Goal: Find specific page/section: Find specific page/section

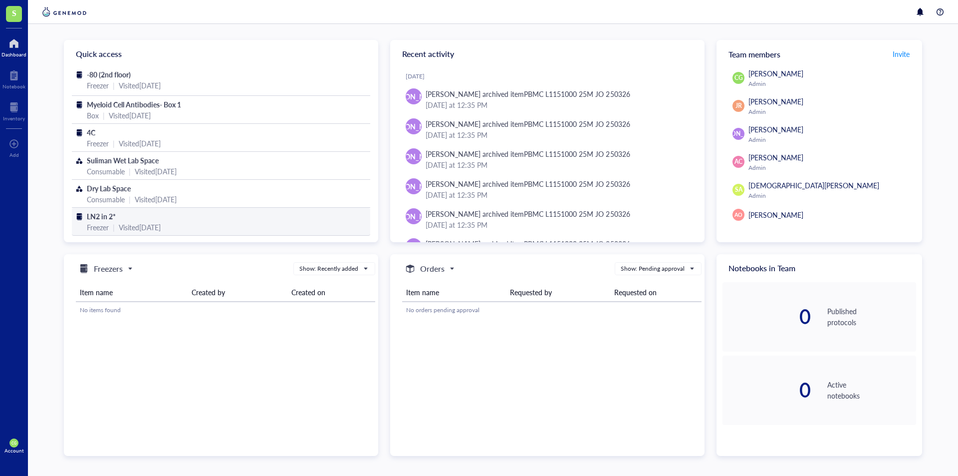
click at [228, 218] on div "LN2 in 2*" at bounding box center [221, 216] width 269 height 11
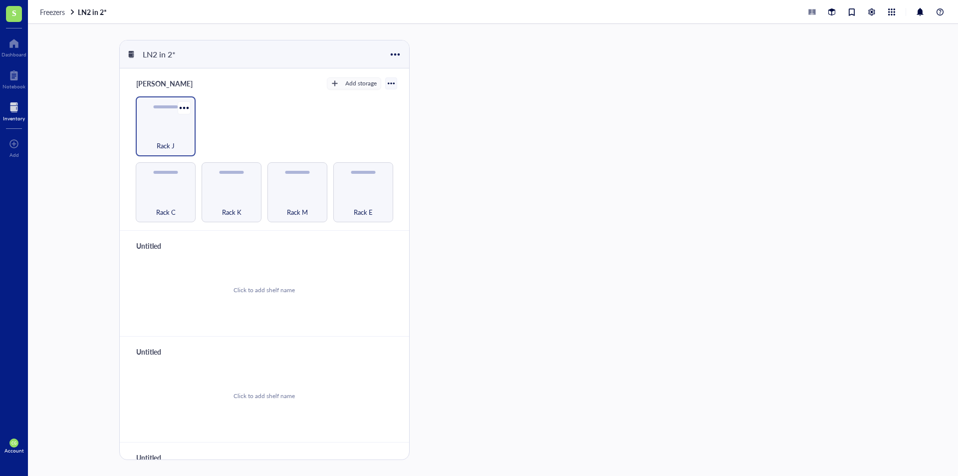
click at [181, 136] on div "Rack J" at bounding box center [166, 140] width 50 height 22
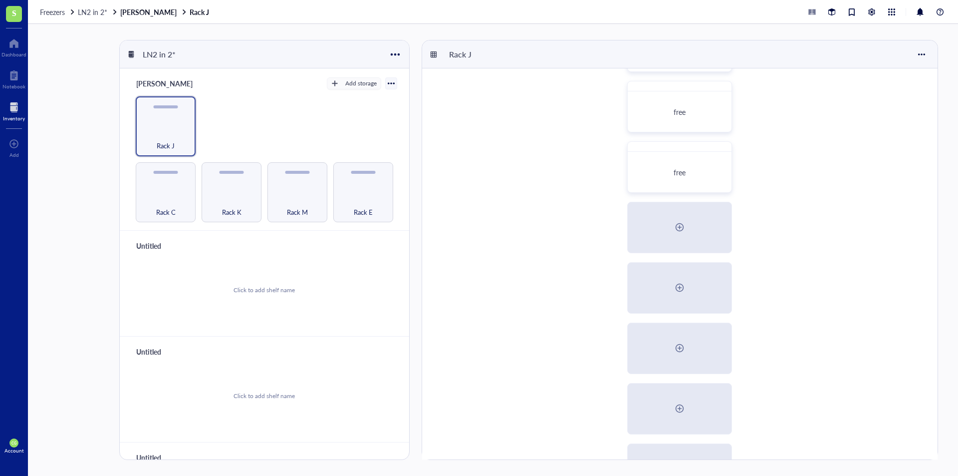
scroll to position [409, 0]
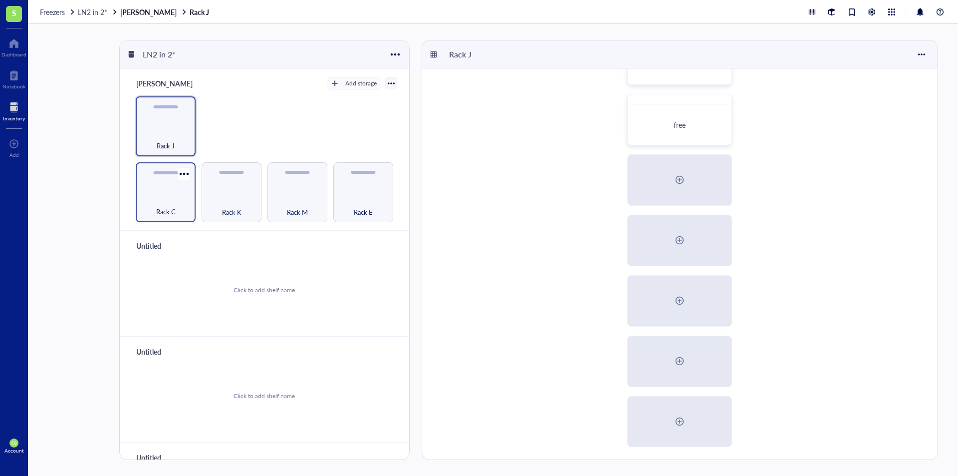
click at [162, 186] on div "Rack C" at bounding box center [166, 192] width 60 height 60
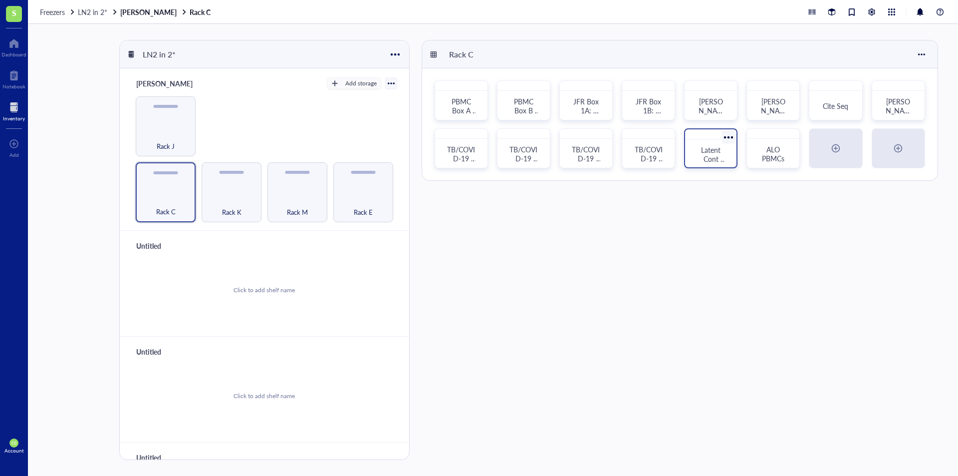
click at [695, 155] on div "Latent Cont Study Plasma Box 1 (Box 13)" at bounding box center [710, 154] width 43 height 22
click at [243, 189] on div "Rack K" at bounding box center [232, 192] width 60 height 60
